Goal: Information Seeking & Learning: Understand process/instructions

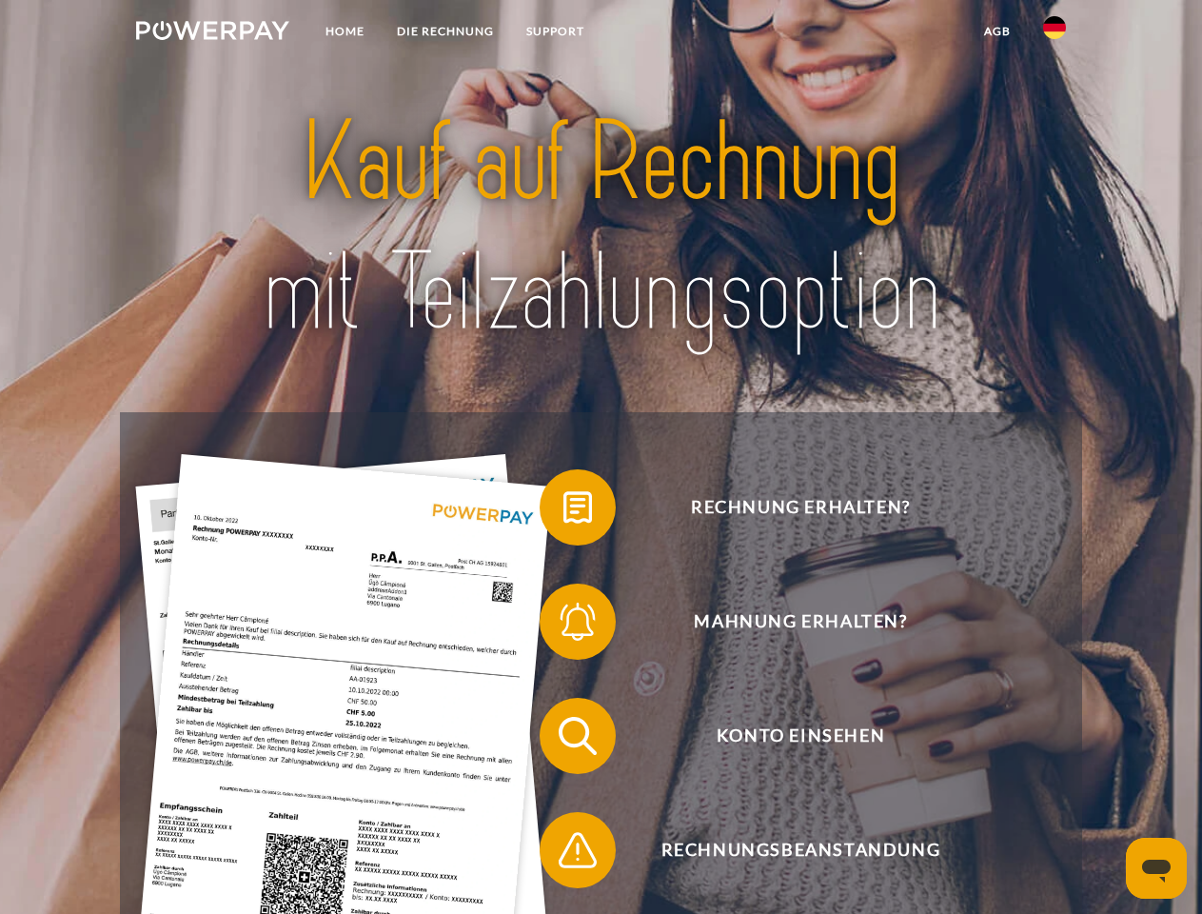
click at [212, 33] on img at bounding box center [212, 30] width 153 height 19
click at [1055, 33] on img at bounding box center [1054, 27] width 23 height 23
click at [997, 31] on link "agb" at bounding box center [997, 31] width 59 height 34
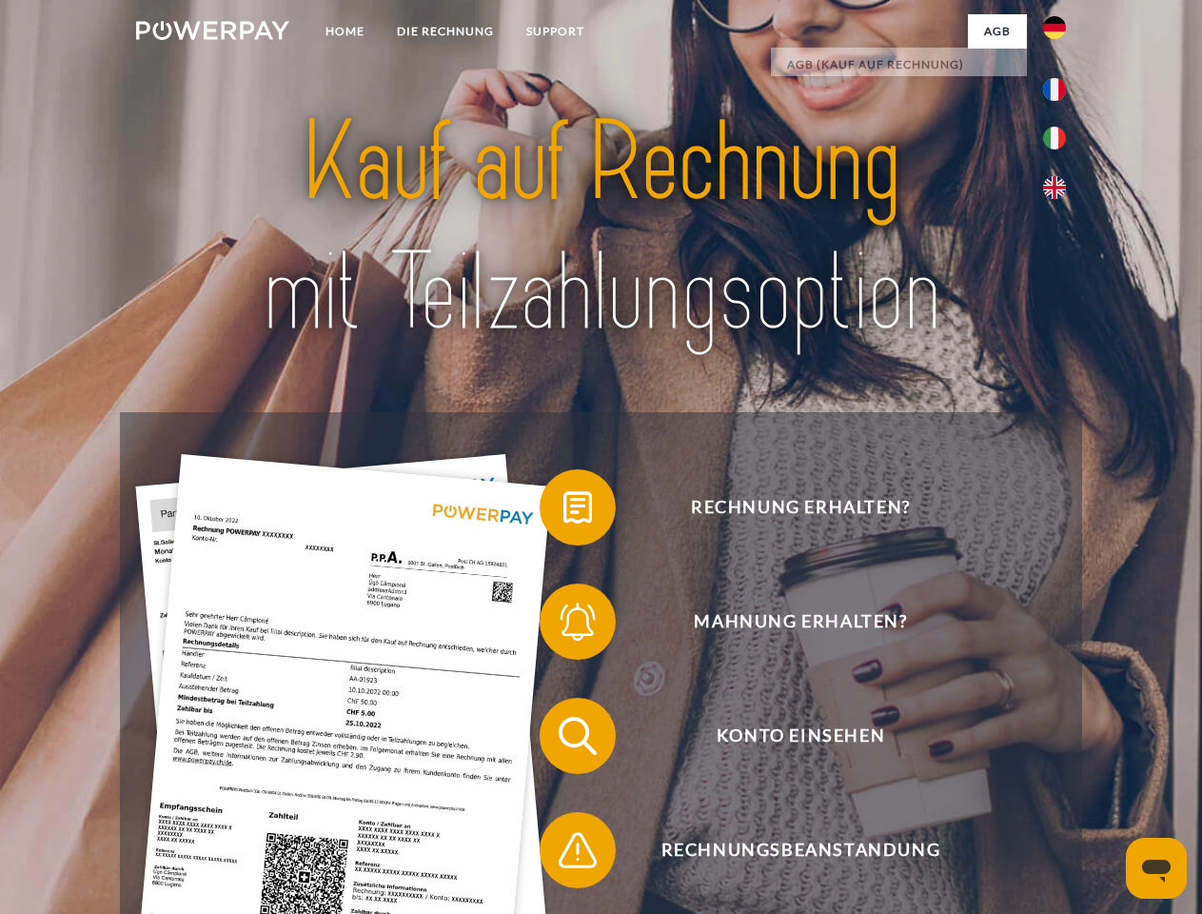
click at [563, 511] on span at bounding box center [549, 507] width 95 height 95
click at [563, 625] on span at bounding box center [549, 621] width 95 height 95
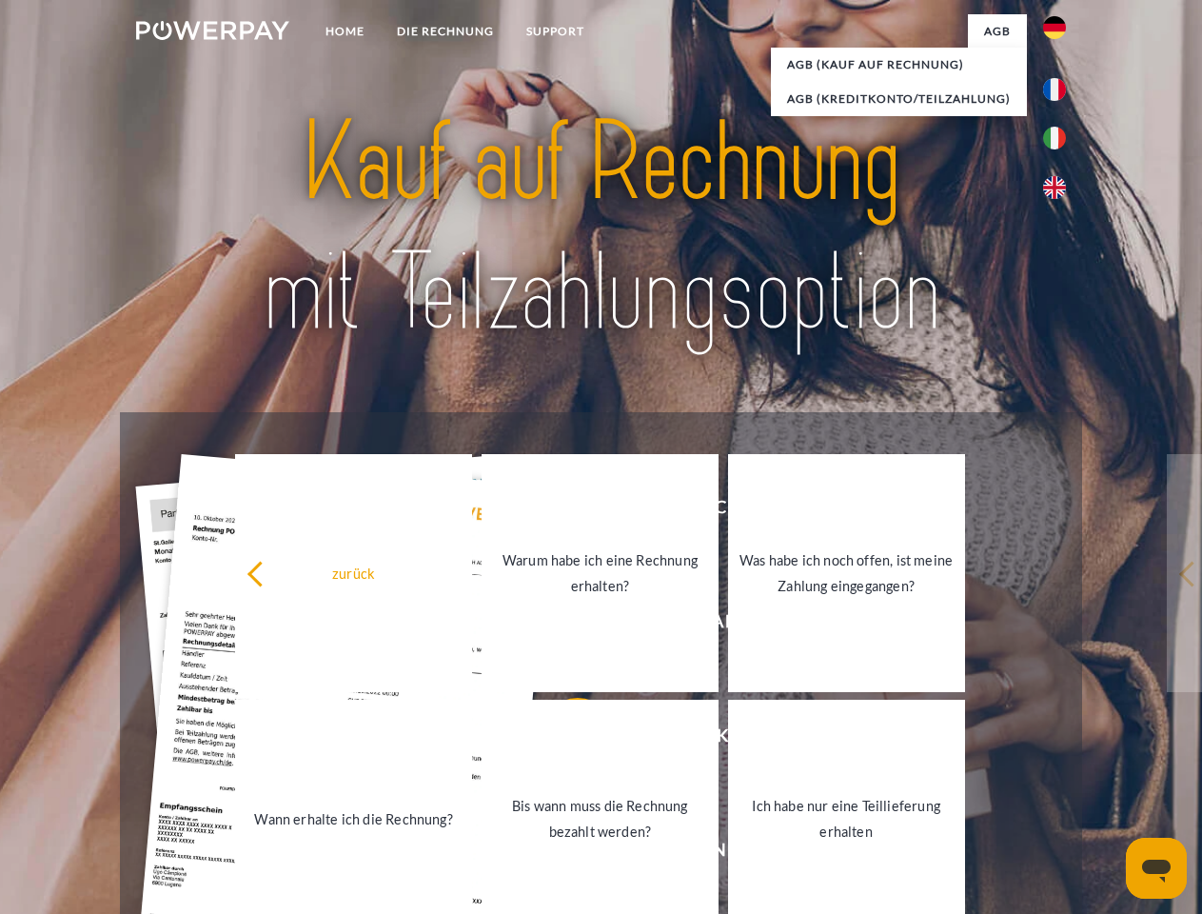
click at [563, 740] on link "Bis wann muss die Rechnung bezahlt werden?" at bounding box center [600, 819] width 237 height 238
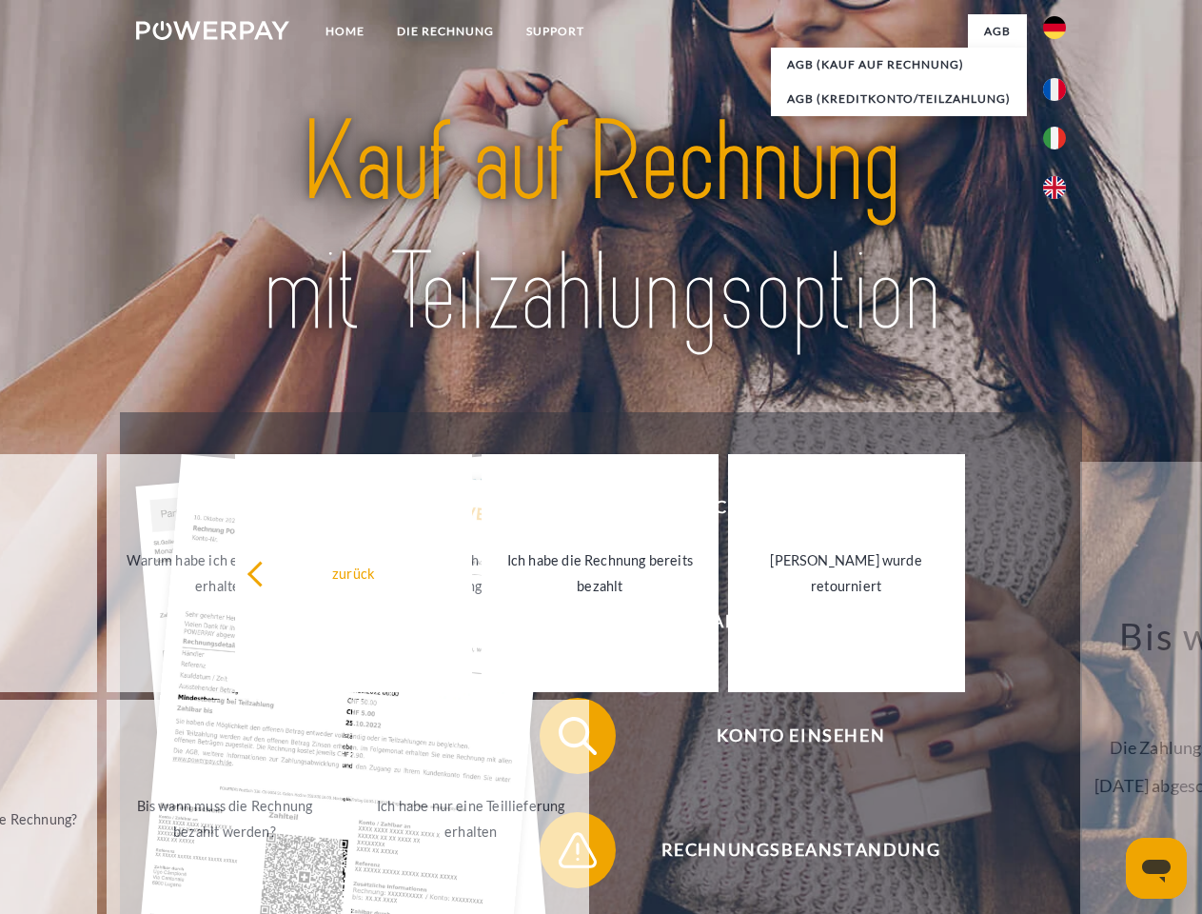
click at [563, 854] on span at bounding box center [549, 849] width 95 height 95
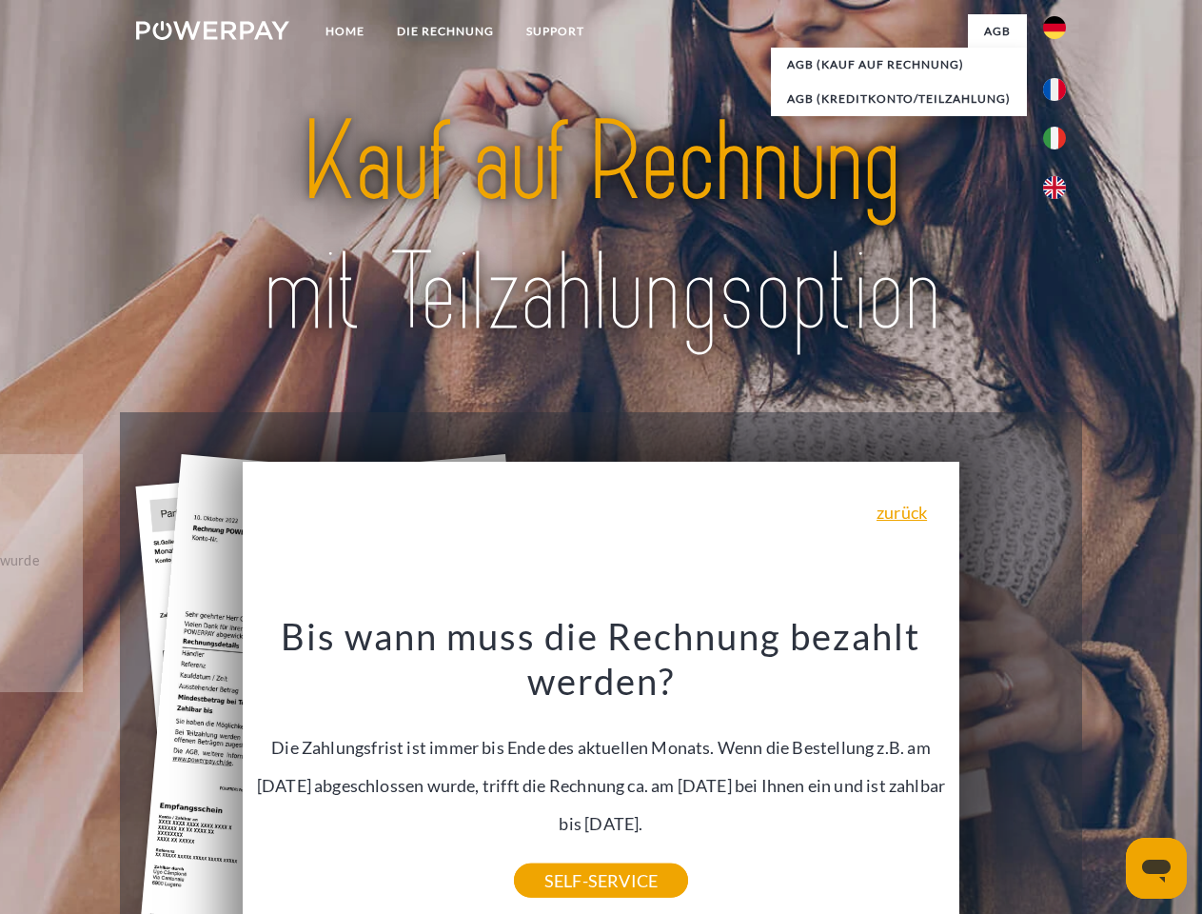
click at [1156, 868] on icon "Messaging-Fenster öffnen" at bounding box center [1156, 870] width 29 height 23
